Goal: Information Seeking & Learning: Learn about a topic

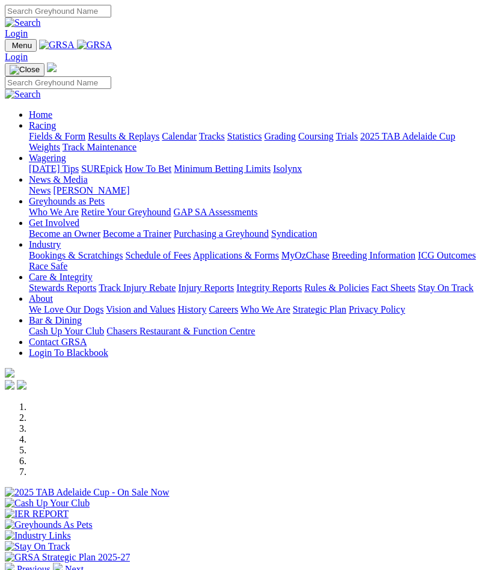
click at [56, 128] on link "Racing" at bounding box center [42, 125] width 27 height 10
click at [96, 141] on link "Results & Replays" at bounding box center [124, 136] width 72 height 10
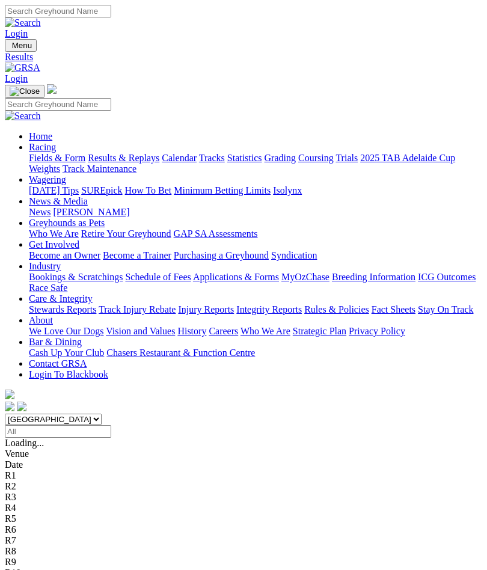
click at [111, 425] on input "Select date" at bounding box center [58, 431] width 107 height 13
type input "Tuesday, 9 Sep 2025"
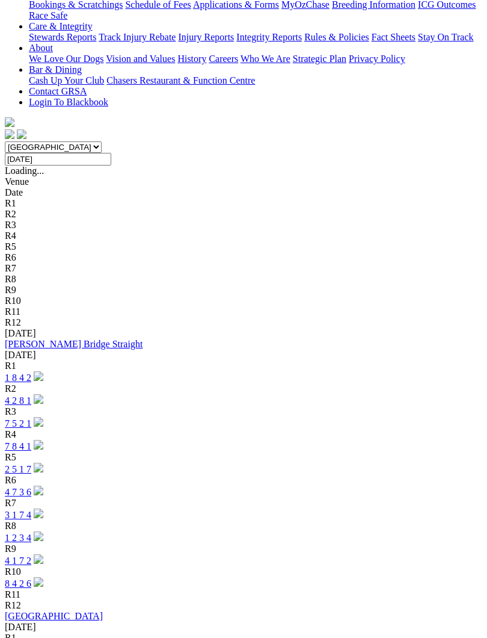
scroll to position [273, 0]
click at [36, 570] on link "Angle Park" at bounding box center [54, 615] width 98 height 10
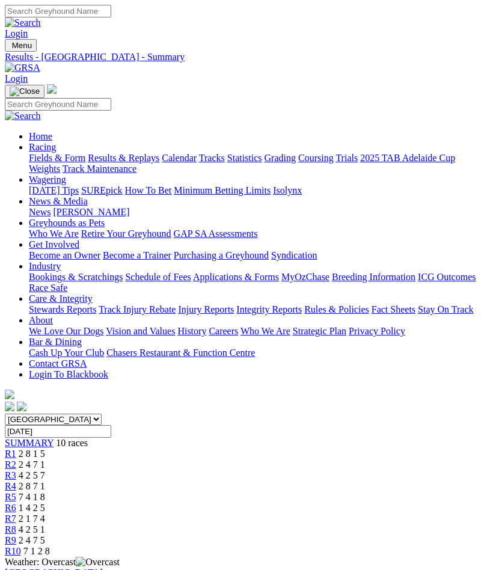
click at [10, 48] on img "Toggle navigation" at bounding box center [10, 48] width 0 height 0
click at [85, 159] on link "Fields & Form" at bounding box center [57, 158] width 57 height 10
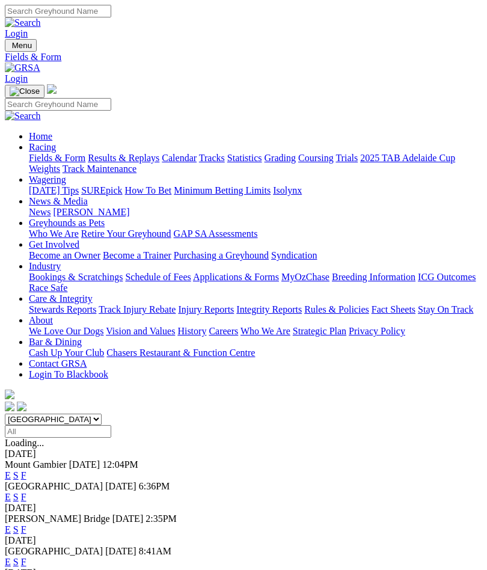
click at [26, 525] on link "F" at bounding box center [23, 530] width 5 height 10
